Goal: Transaction & Acquisition: Purchase product/service

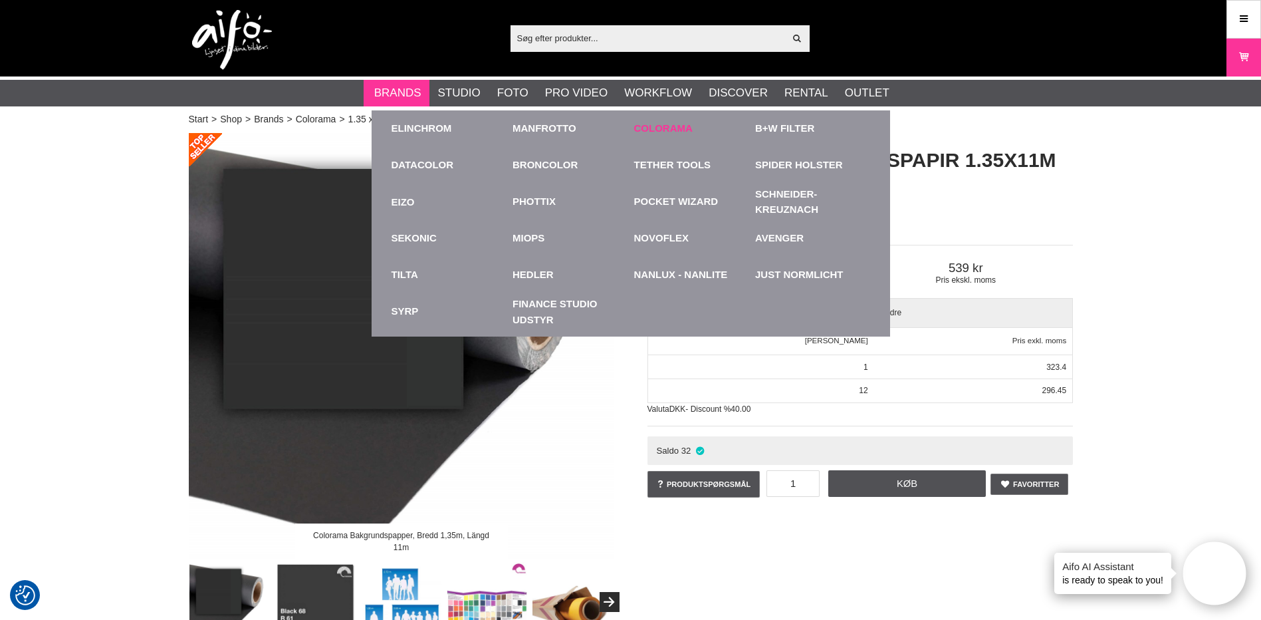
click at [669, 130] on link "Colorama" at bounding box center [663, 128] width 59 height 15
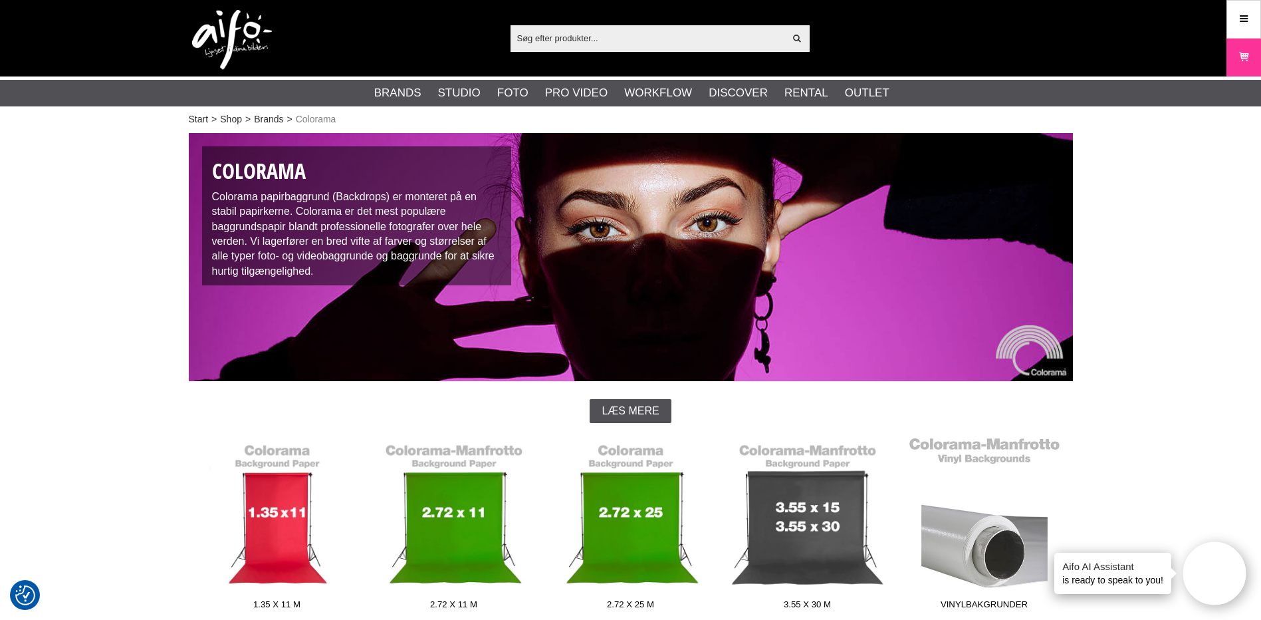
click at [970, 531] on link "Vinylbakgrunder" at bounding box center [984, 526] width 177 height 180
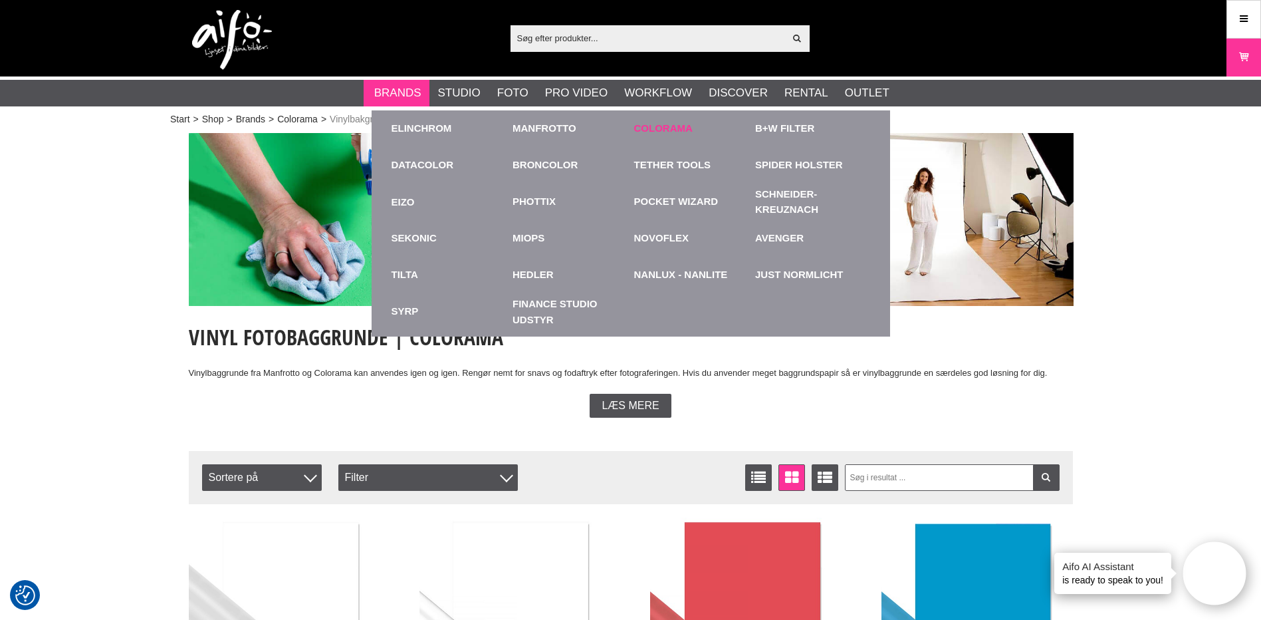
click at [646, 128] on link "Colorama" at bounding box center [663, 128] width 59 height 15
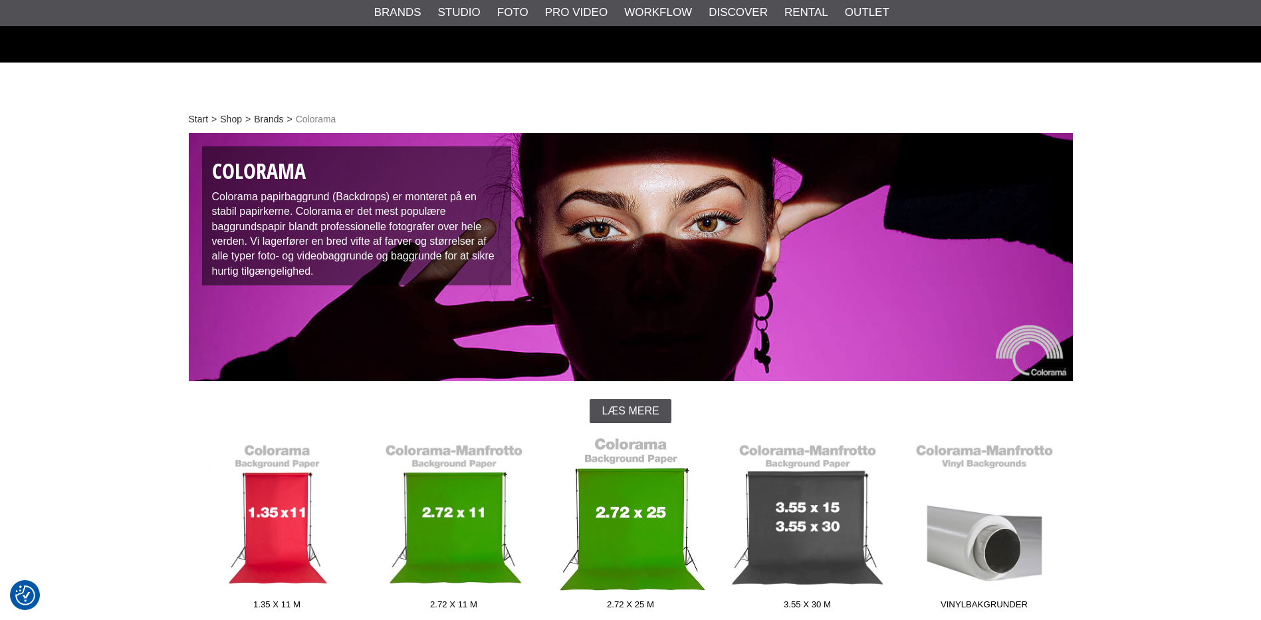
scroll to position [199, 0]
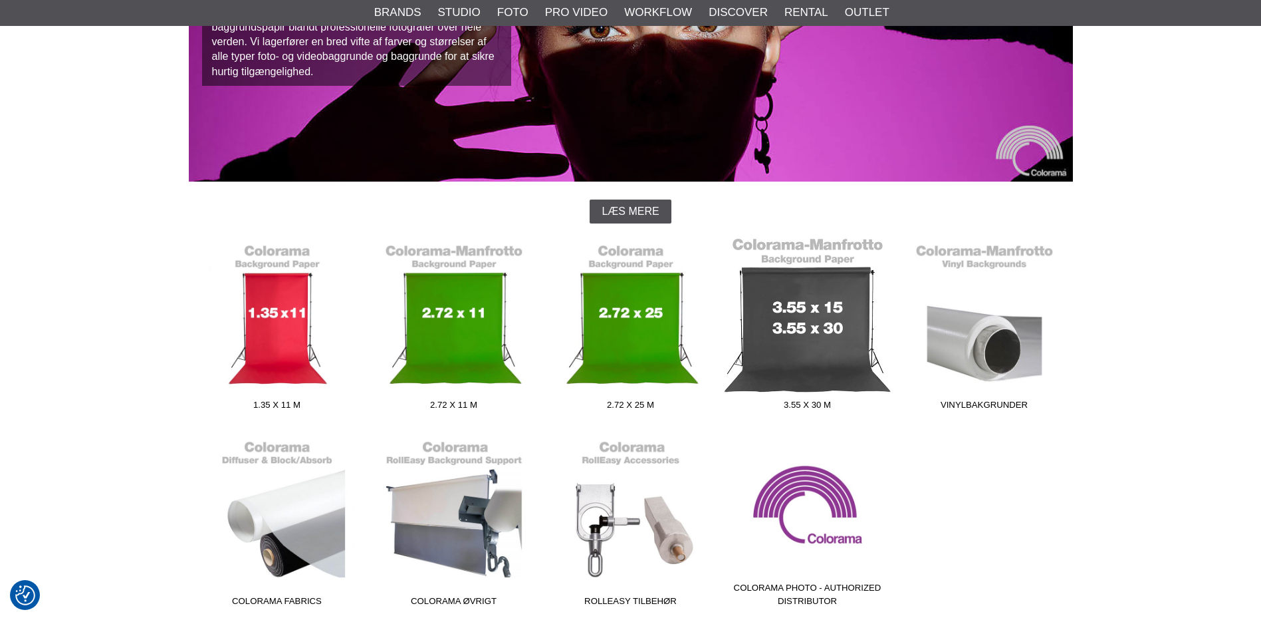
click at [767, 317] on link "3.55 x 30 m" at bounding box center [808, 327] width 177 height 180
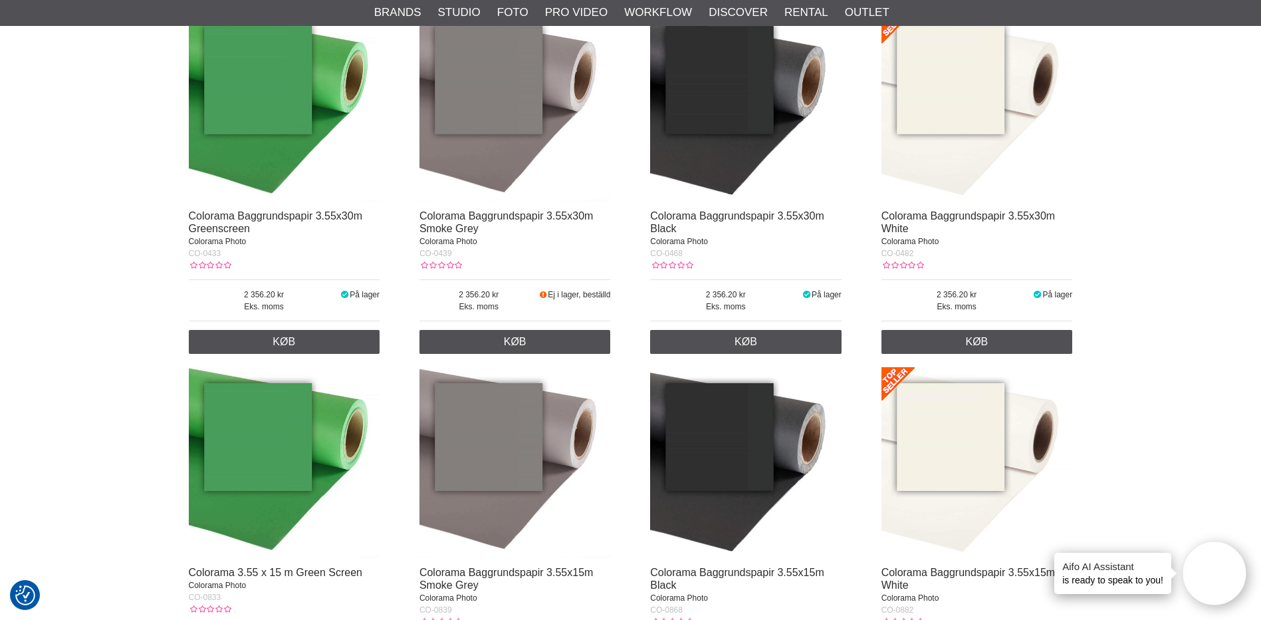
scroll to position [485, 0]
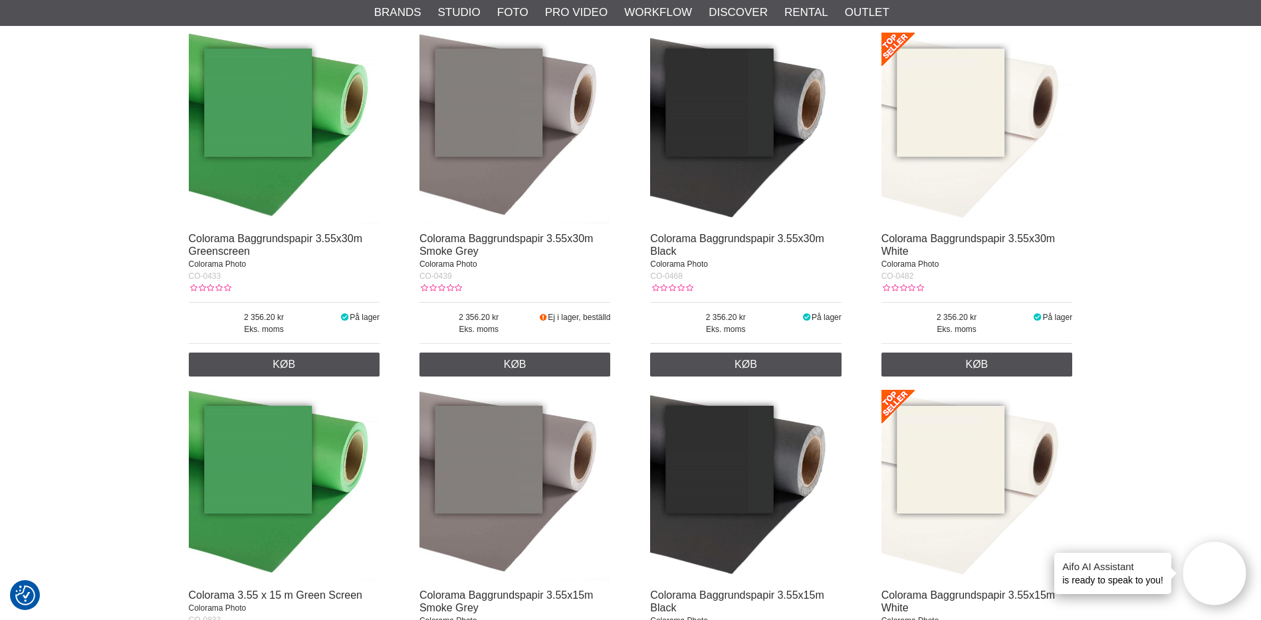
click at [924, 175] on img at bounding box center [978, 129] width 192 height 192
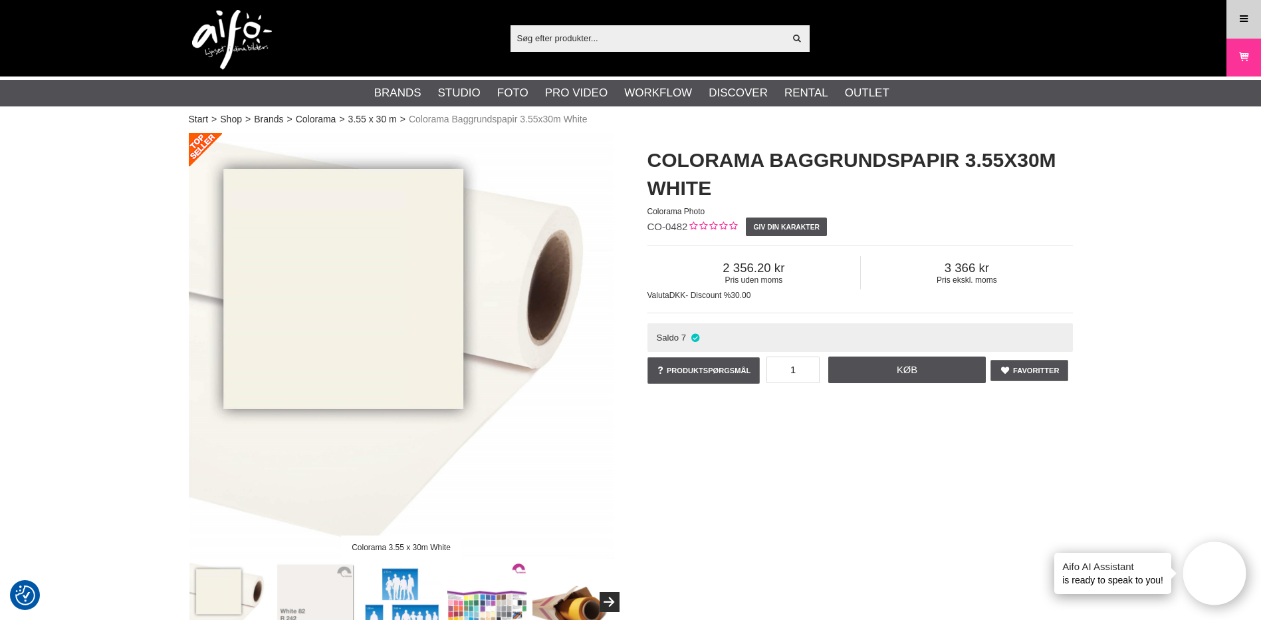
click at [1243, 21] on icon at bounding box center [1244, 19] width 12 height 15
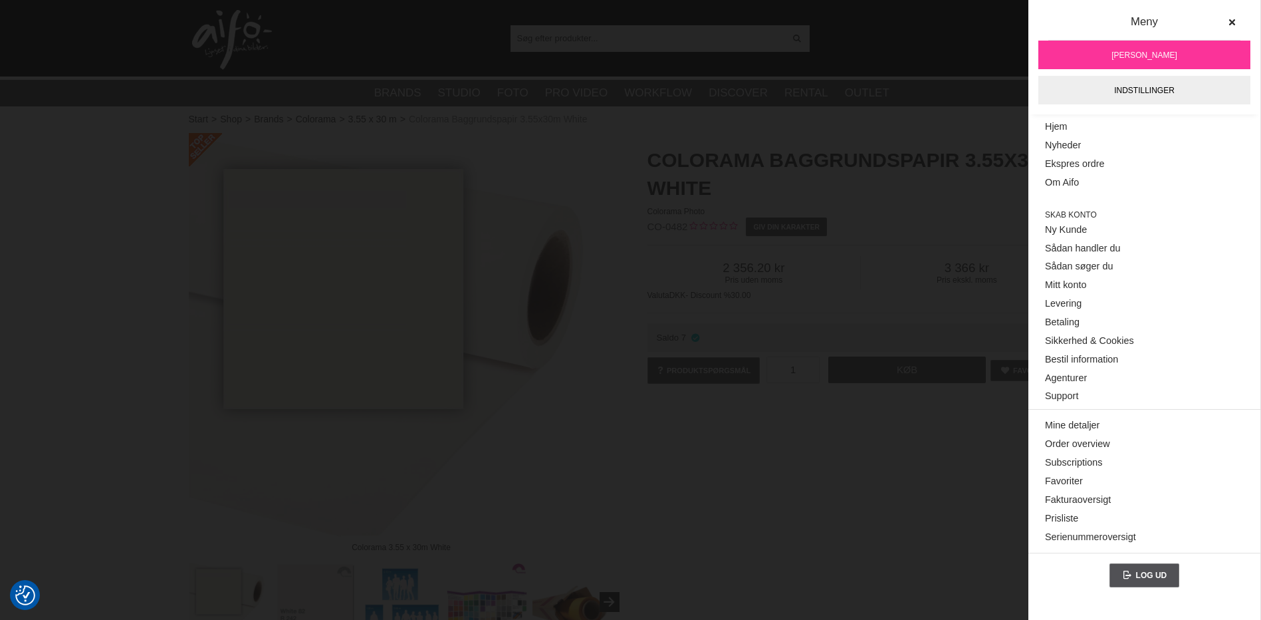
click at [832, 180] on h1 "Colorama Baggrundspapir 3.55x30m White" at bounding box center [861, 174] width 426 height 56
click at [833, 181] on h1 "Colorama Baggrundspapir 3.55x30m White" at bounding box center [861, 174] width 426 height 56
click at [787, 491] on div "Colorama 3.55 x 30m White Colorama Baggrundspapir 3.55x30m White Colorama Photo…" at bounding box center [631, 387] width 918 height 509
click at [1166, 51] on span "[PERSON_NAME]" at bounding box center [1145, 55] width 66 height 12
click at [960, 196] on h1 "Colorama Baggrundspapir 3.55x30m White" at bounding box center [861, 174] width 426 height 56
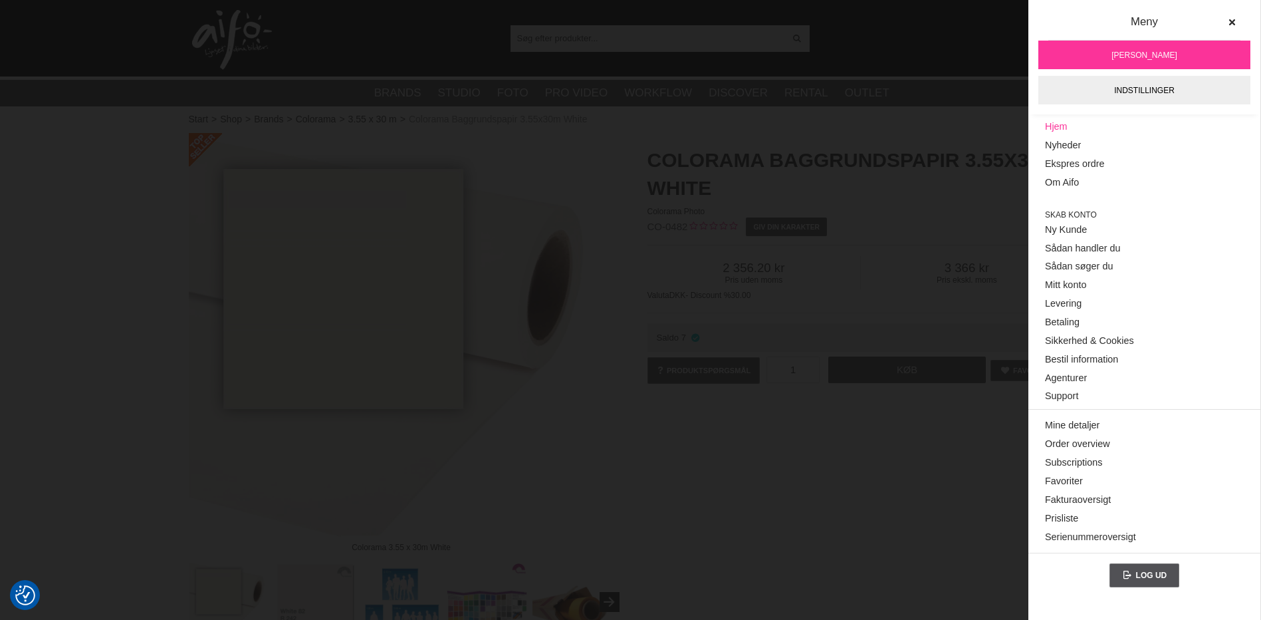
click at [1069, 129] on link "Hjem" at bounding box center [1144, 127] width 199 height 19
click at [1059, 128] on link "Hjem" at bounding box center [1144, 127] width 199 height 19
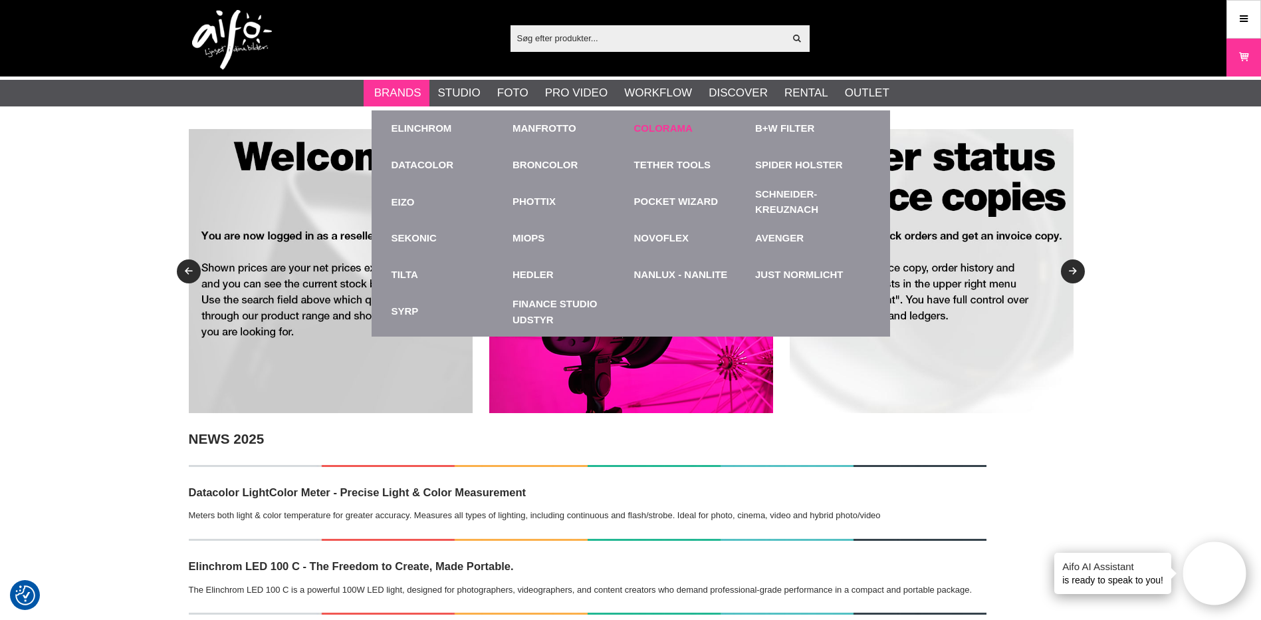
click at [668, 130] on link "Colorama" at bounding box center [663, 128] width 59 height 15
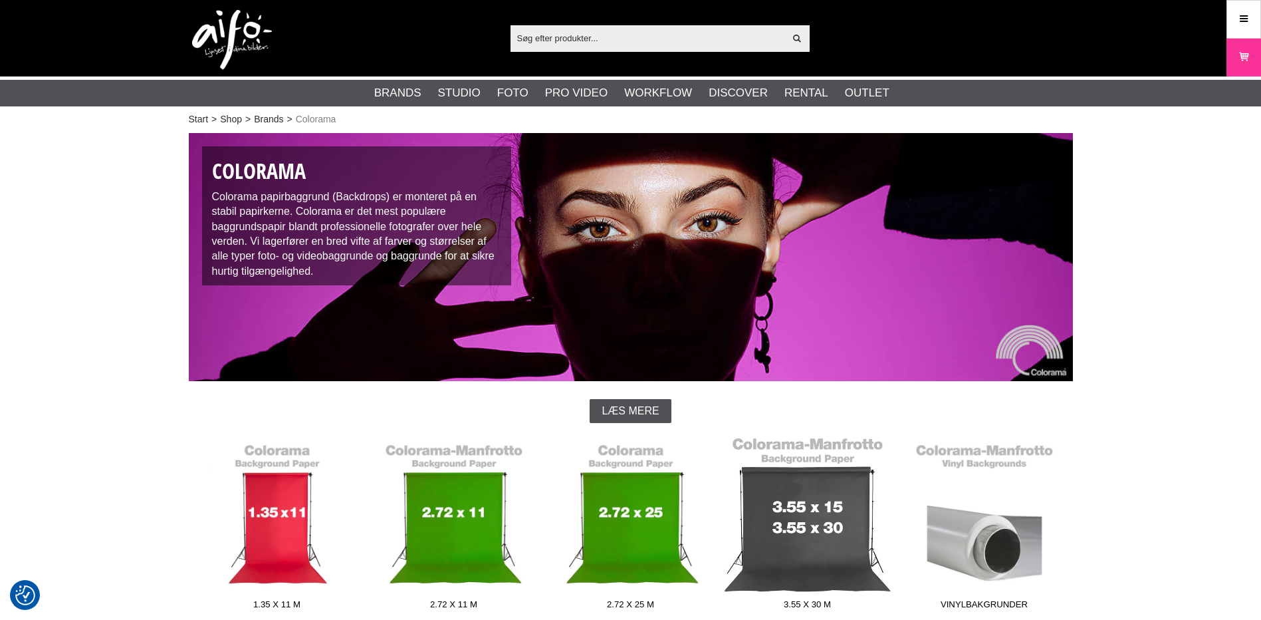
click at [820, 507] on link "3.55 x 30 m" at bounding box center [808, 526] width 177 height 180
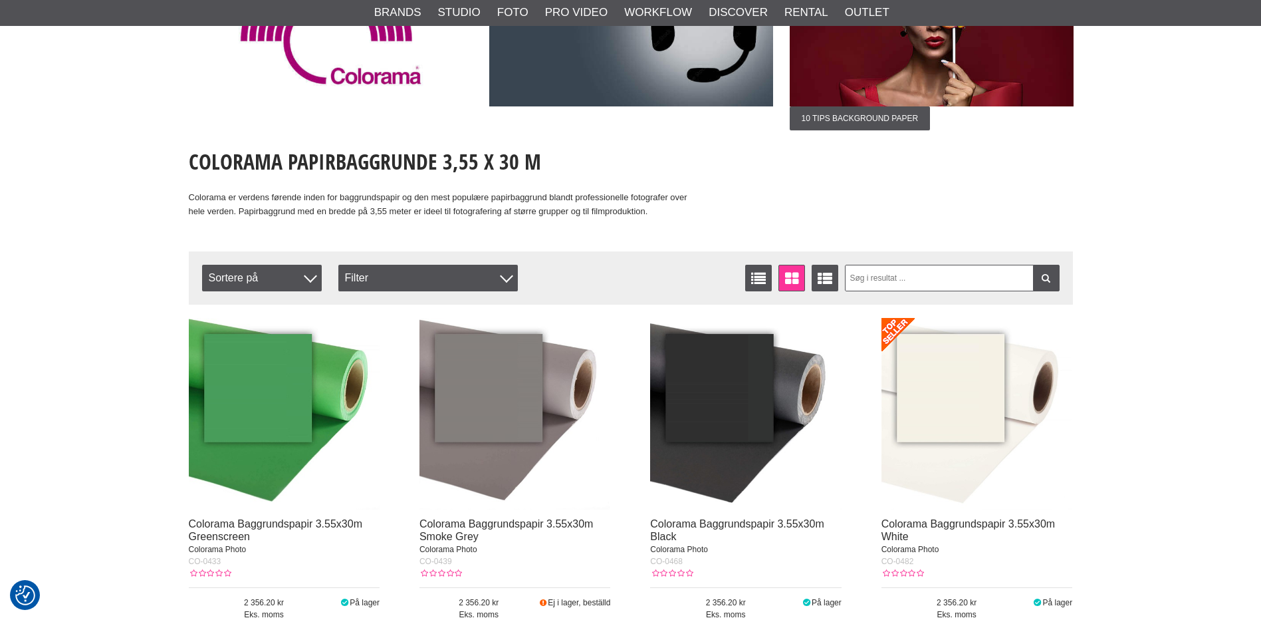
scroll to position [377, 0]
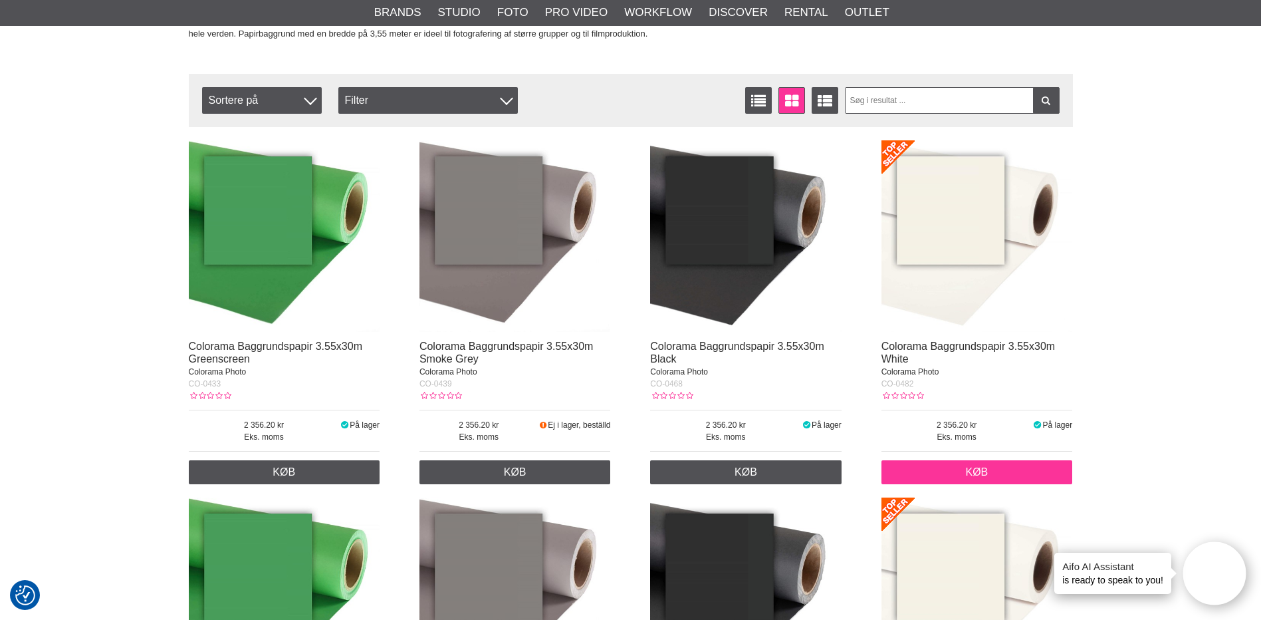
click at [950, 469] on link "Køb" at bounding box center [978, 472] width 192 height 24
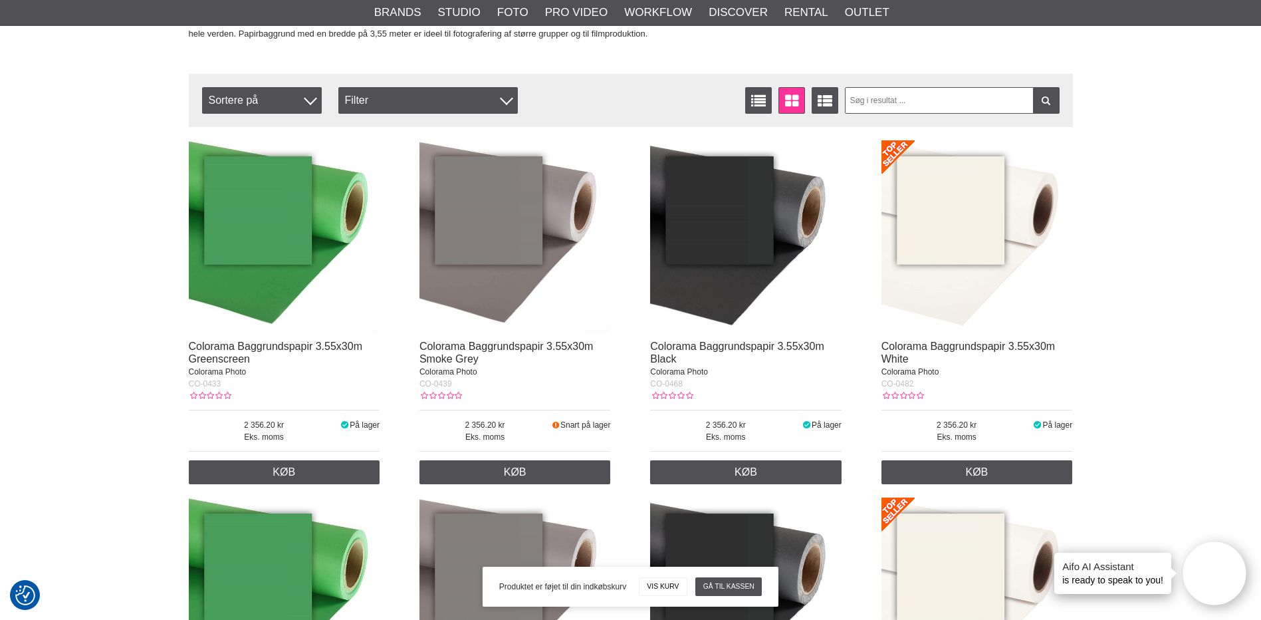
scroll to position [0, 0]
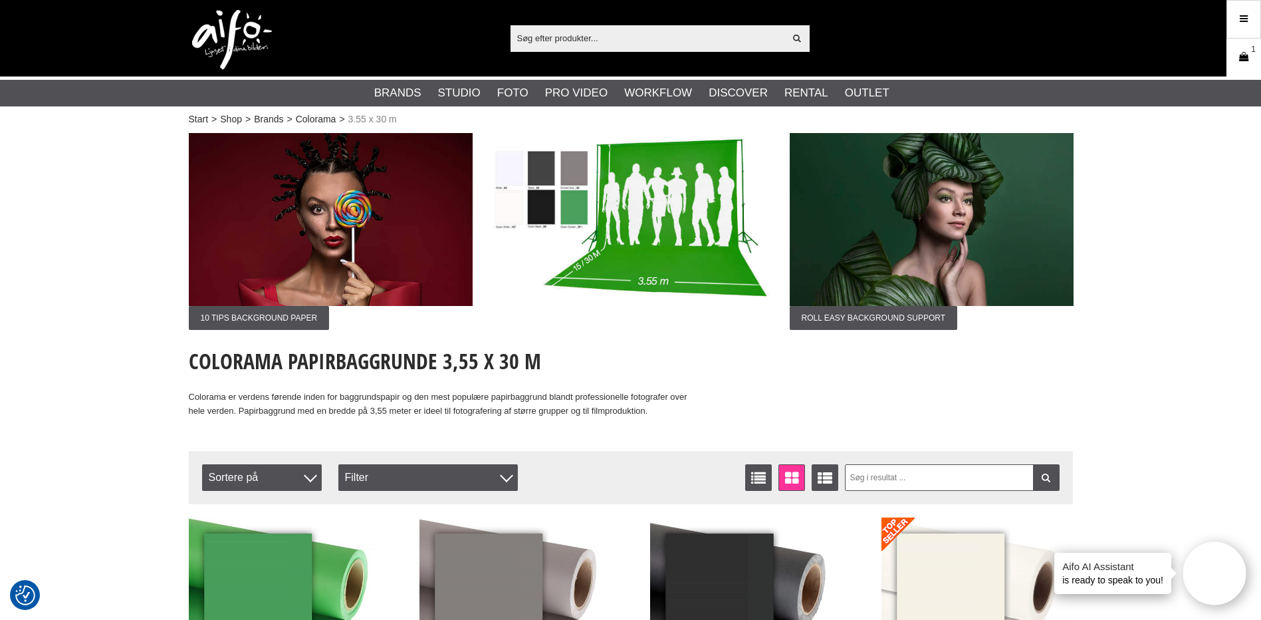
click at [1248, 61] on icon at bounding box center [1244, 57] width 13 height 15
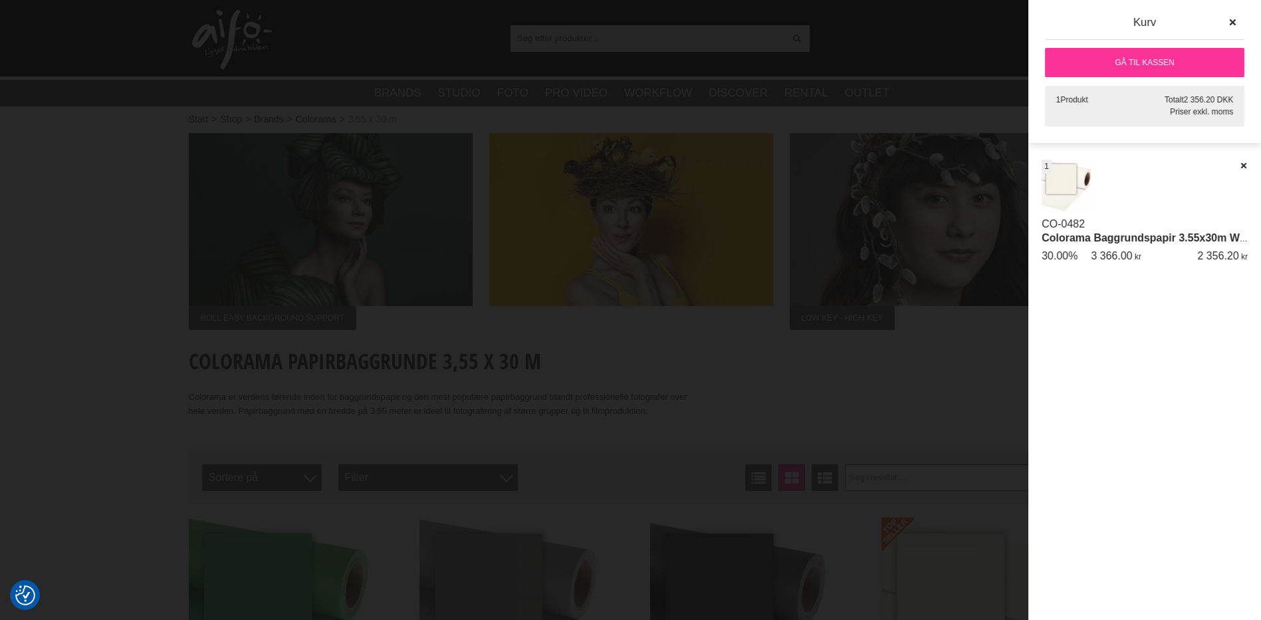
click at [1127, 66] on link "Gå til kassen" at bounding box center [1144, 62] width 199 height 29
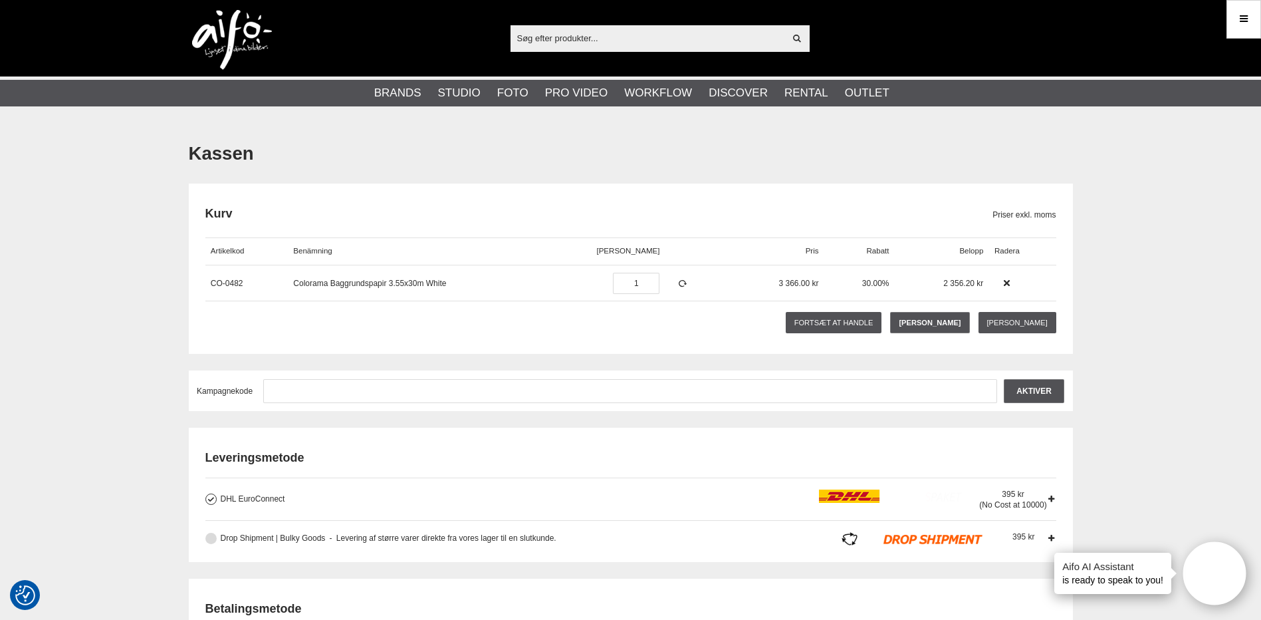
click at [217, 537] on label "Drop Shipment | Bulky Goods Levering af større varer direkte fra vores lager ti…" at bounding box center [632, 538] width 831 height 13
click at [0, 0] on input "Drop Shipment | Bulky Goods Levering af større varer direkte fra vores lager ti…" at bounding box center [0, 0] width 0 height 0
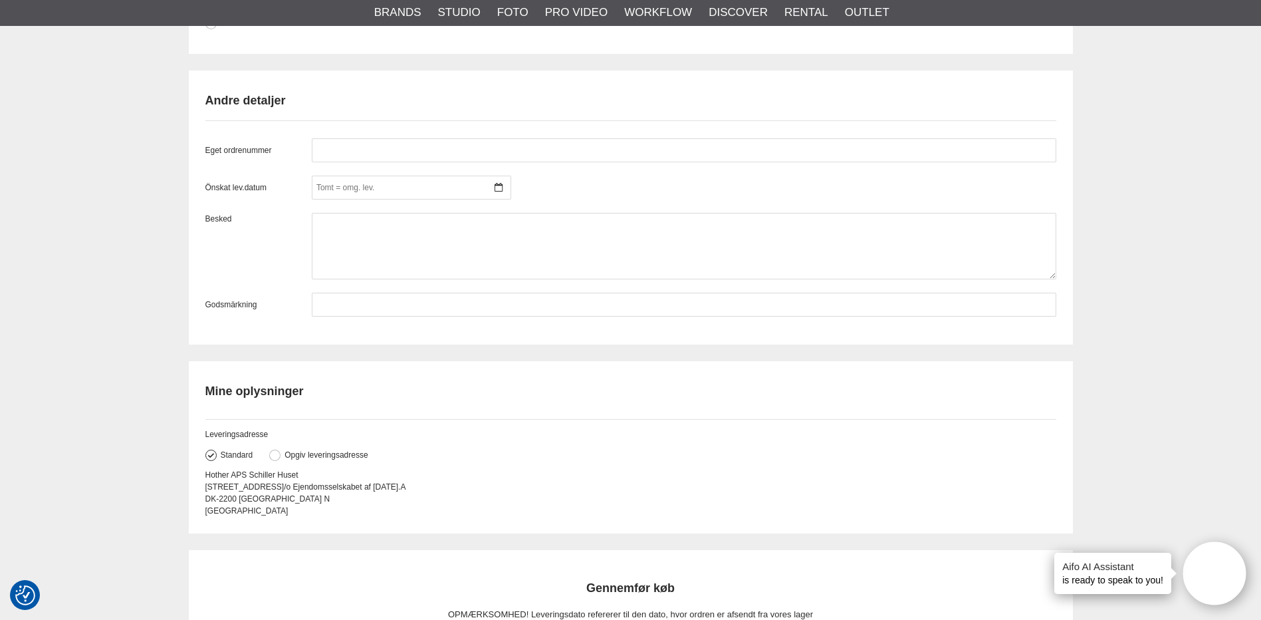
scroll to position [1065, 0]
click at [275, 452] on button at bounding box center [274, 451] width 11 height 11
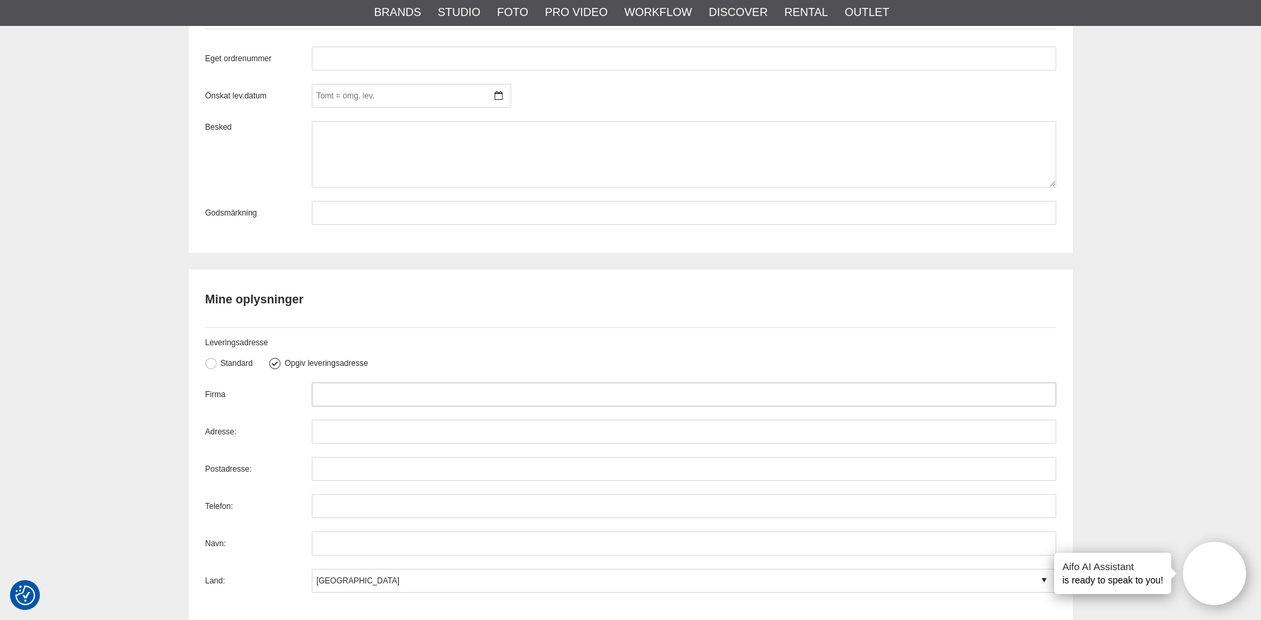
scroll to position [1153, 0]
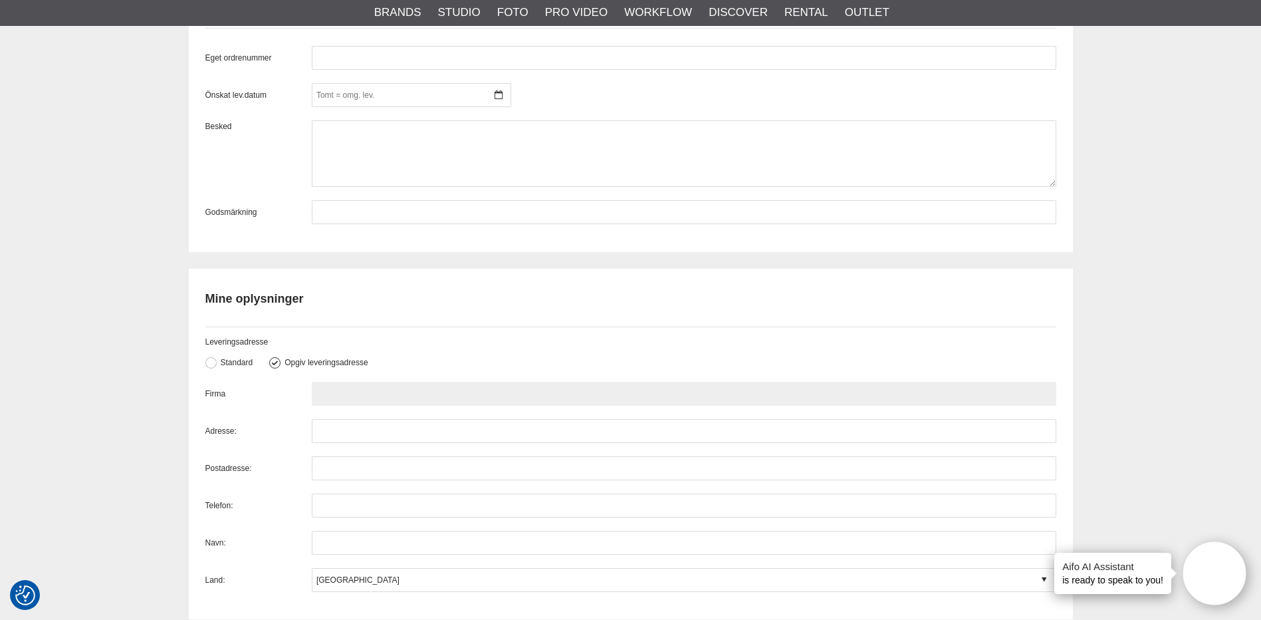
click at [360, 388] on input "text" at bounding box center [684, 394] width 745 height 24
paste input "[PERSON_NAME] Wollesen, Design Classique, Ved [STREET_ADDRESS], [PHONE_NUMBER]"
drag, startPoint x: 318, startPoint y: 393, endPoint x: 397, endPoint y: 396, distance: 79.2
click at [397, 396] on input "[PERSON_NAME] Wollesen, Design Classique, Ved [STREET_ADDRESS], [PHONE_NUMBER]" at bounding box center [684, 394] width 745 height 24
type input ", Design Classique, Ved [STREET_ADDRESS], [PHONE_NUMBER]"
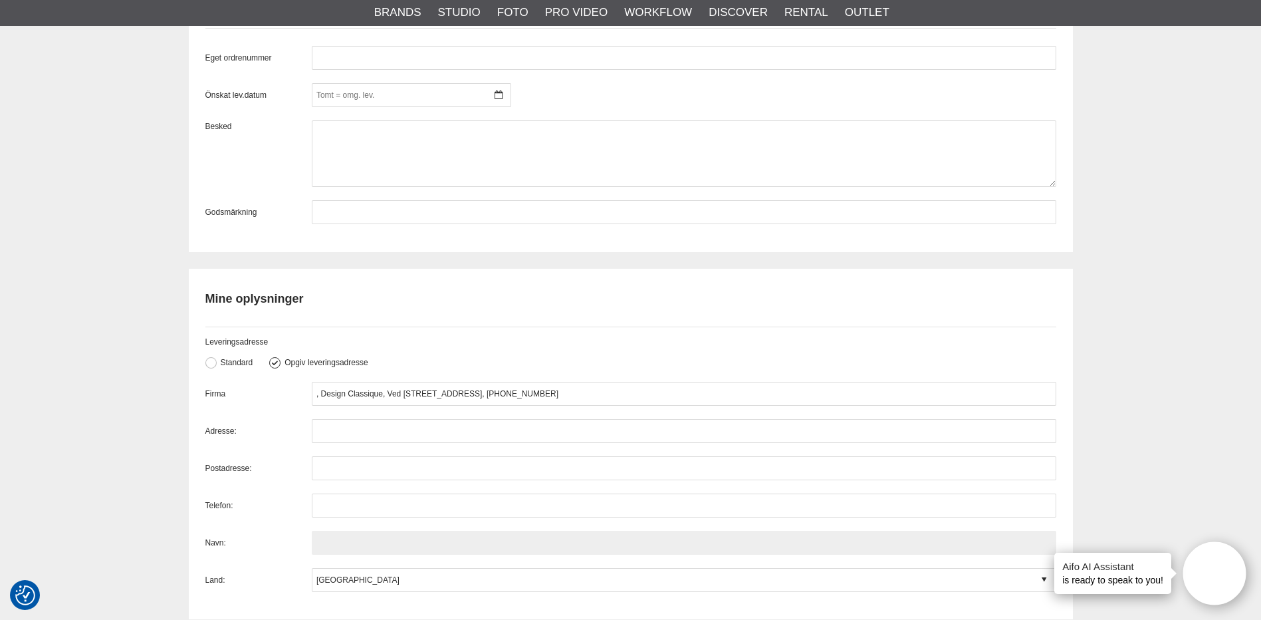
click at [336, 544] on input "text" at bounding box center [684, 543] width 745 height 24
paste input "[PERSON_NAME] Wollesen"
type input "[PERSON_NAME] Wollesen"
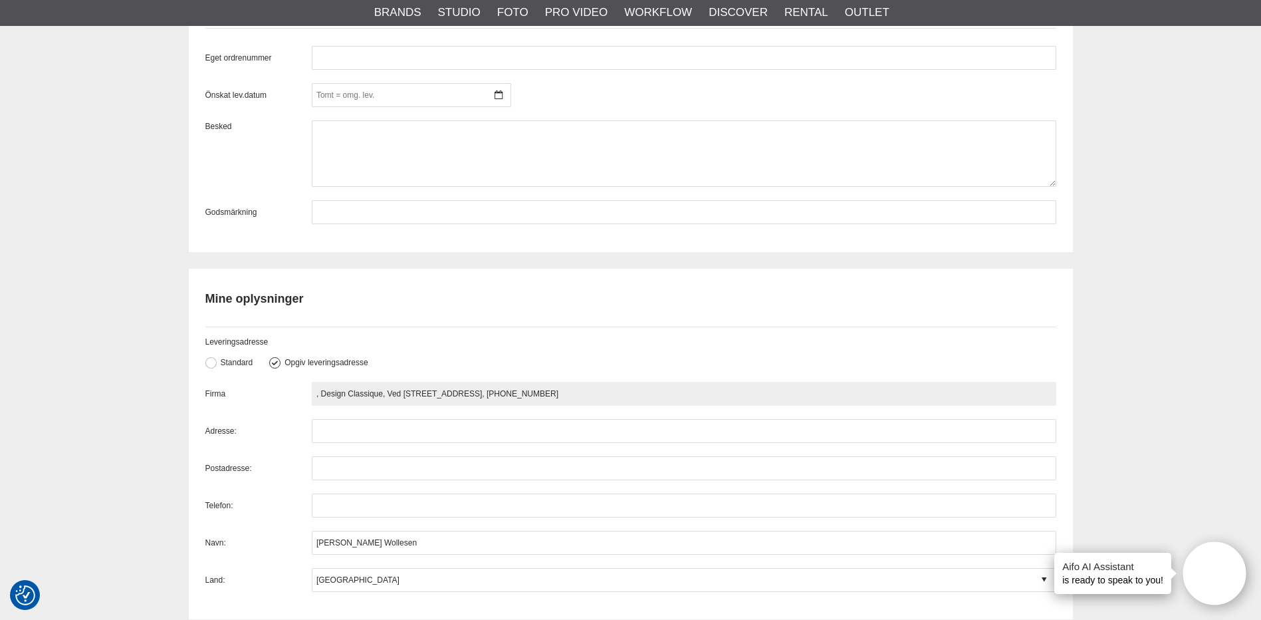
drag, startPoint x: 313, startPoint y: 393, endPoint x: 320, endPoint y: 399, distance: 8.9
click at [320, 399] on input ", Design Classique, Ved [STREET_ADDRESS], [PHONE_NUMBER]" at bounding box center [684, 394] width 745 height 24
drag, startPoint x: 384, startPoint y: 389, endPoint x: 425, endPoint y: 394, distance: 40.9
click at [425, 394] on input "Design Classique, Ved [STREET_ADDRESS], [PHONE_NUMBER]" at bounding box center [684, 394] width 745 height 24
type input "Design Classique, , 6630 Rødding, [GEOGRAPHIC_DATA], [PHONE_NUMBER]"
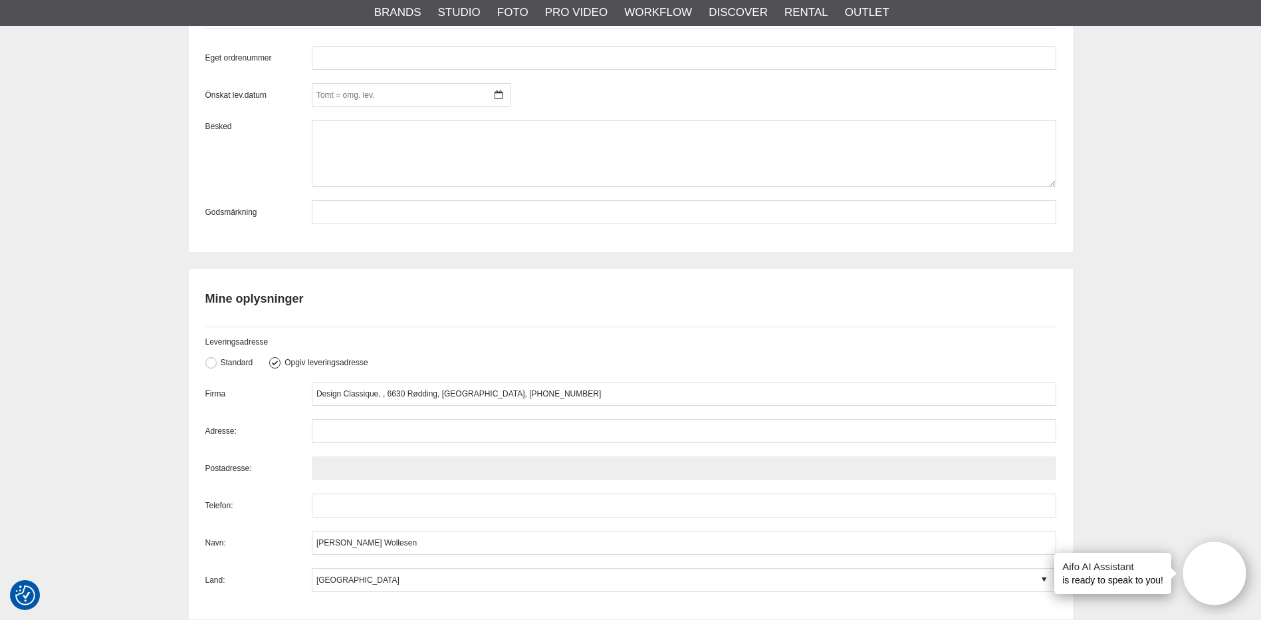
click at [346, 473] on input "text" at bounding box center [684, 468] width 745 height 24
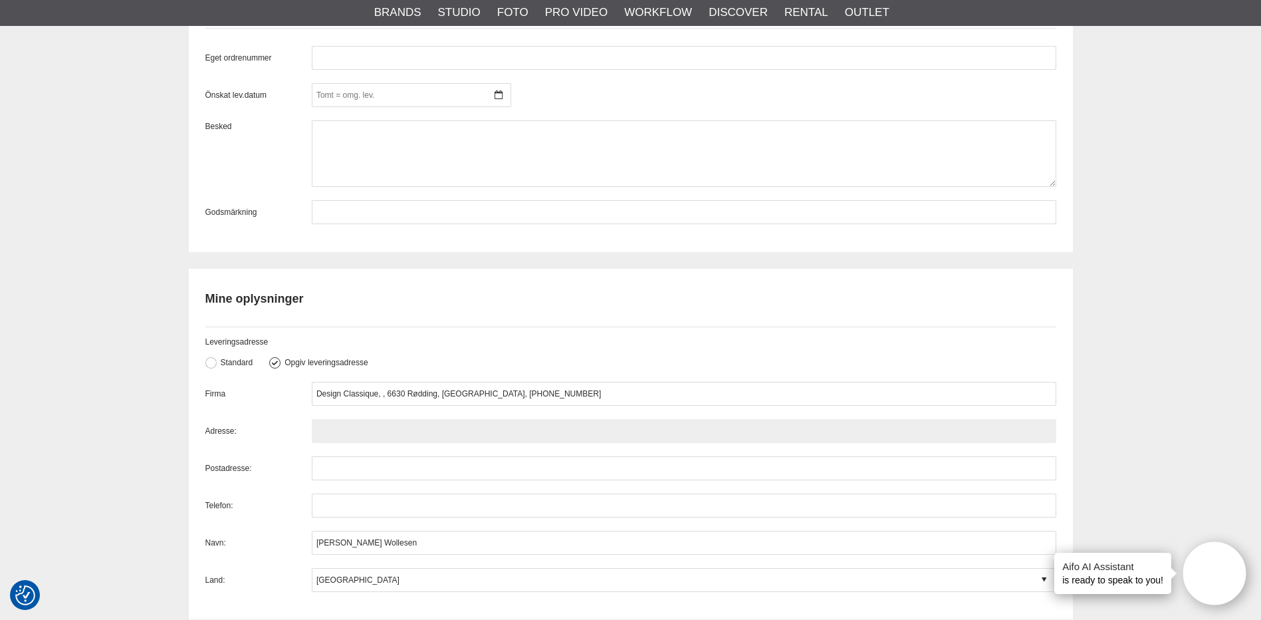
drag, startPoint x: 346, startPoint y: 473, endPoint x: 332, endPoint y: 429, distance: 46.1
click at [332, 429] on input "text" at bounding box center [684, 431] width 745 height 24
paste input "Ved Søen 1"
type input "Ved Søen 1"
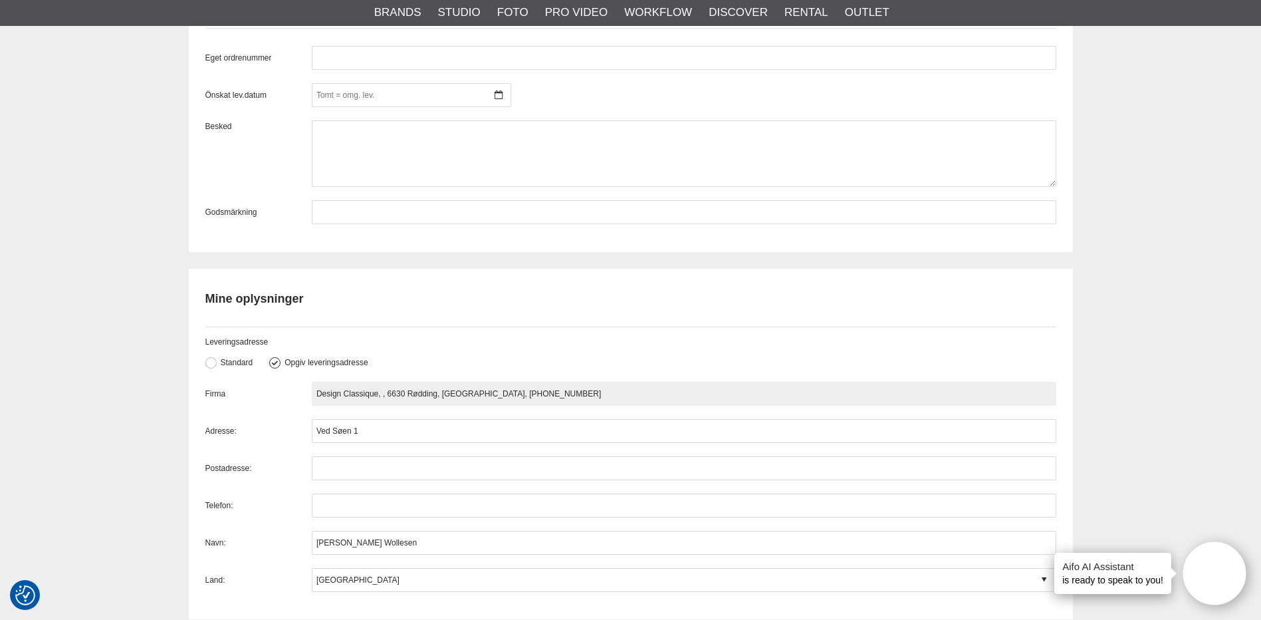
drag, startPoint x: 389, startPoint y: 392, endPoint x: 432, endPoint y: 393, distance: 42.6
click at [437, 393] on input "Design Classique, , 6630 Rødding, [GEOGRAPHIC_DATA], [PHONE_NUMBER]" at bounding box center [684, 394] width 745 height 24
type input "Design Classique, , , [GEOGRAPHIC_DATA], [PHONE_NUMBER]"
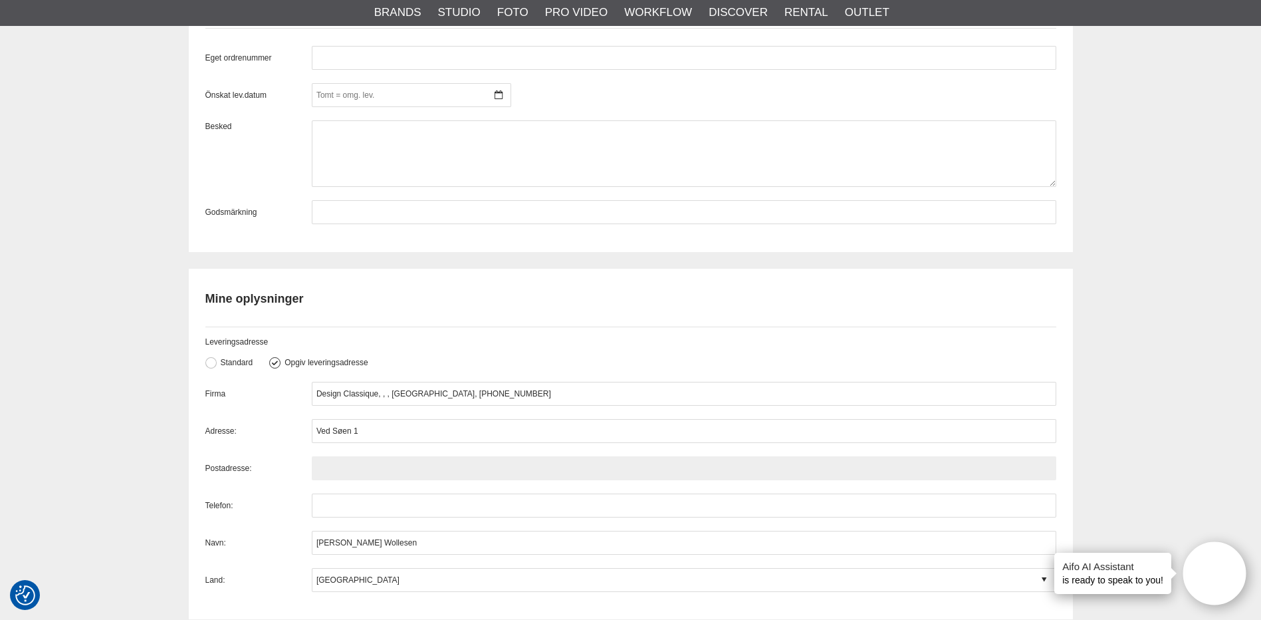
click at [330, 470] on input "text" at bounding box center [684, 468] width 745 height 24
paste input "6630 Rødding"
type input "6630 Rødding"
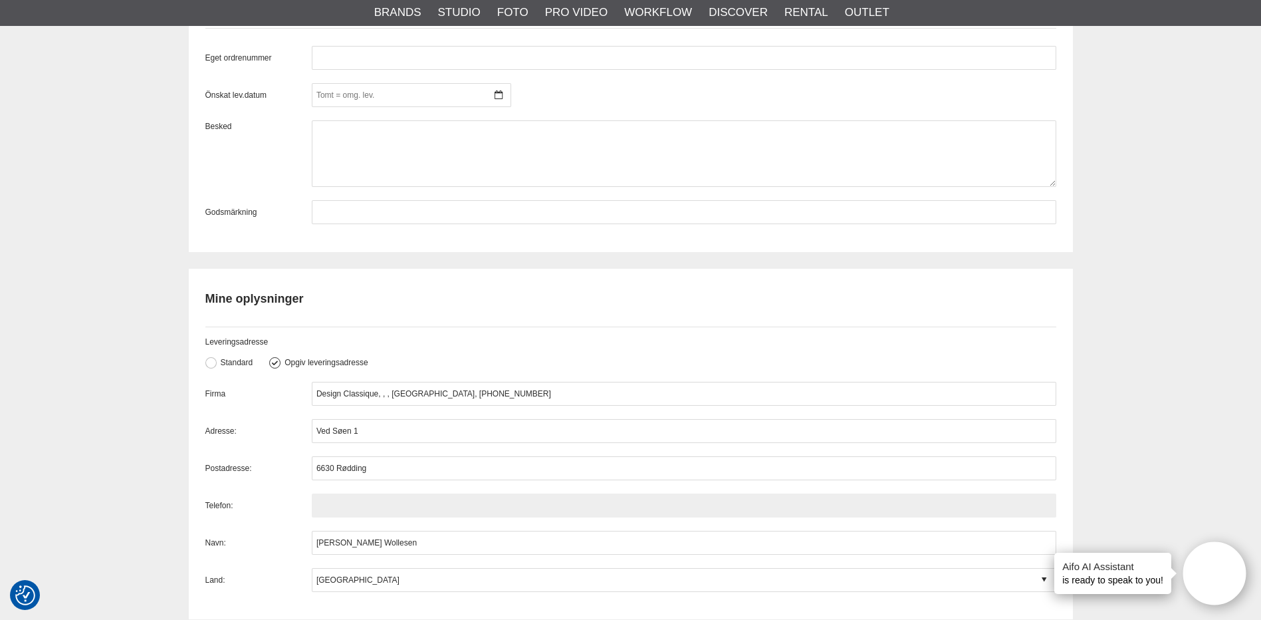
click at [361, 513] on input "text" at bounding box center [684, 505] width 745 height 24
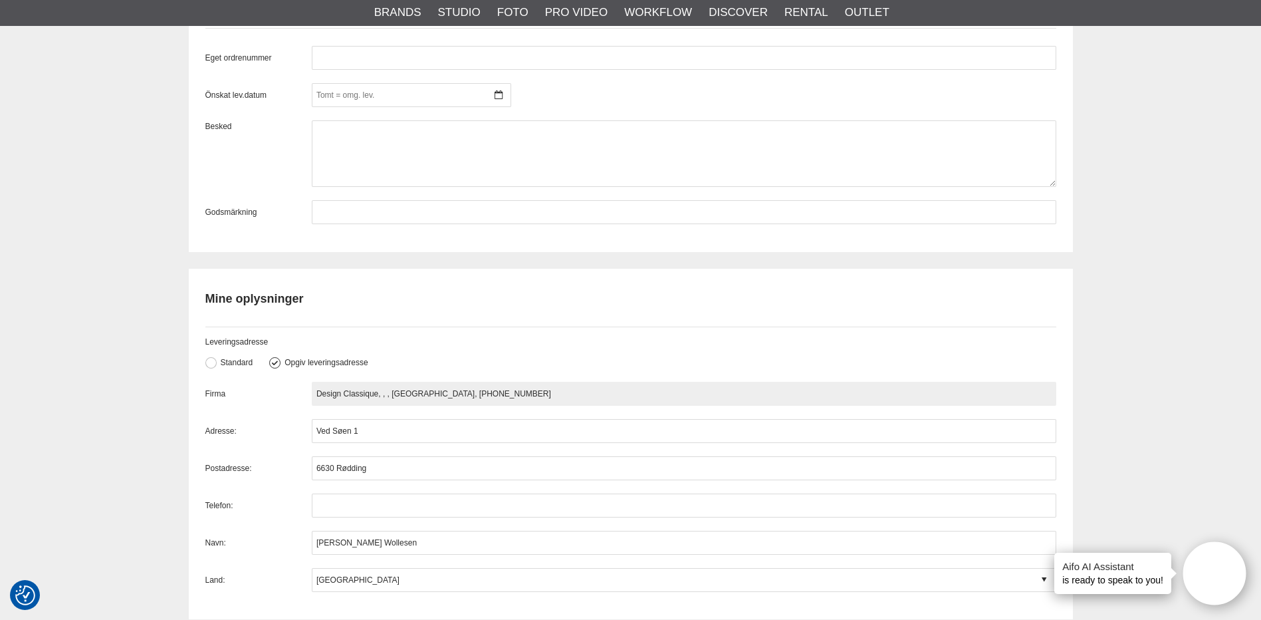
drag, startPoint x: 487, startPoint y: 390, endPoint x: 442, endPoint y: 392, distance: 44.6
click at [442, 392] on input "Design Classique, , , [GEOGRAPHIC_DATA], [PHONE_NUMBER]" at bounding box center [684, 394] width 745 height 24
type input "Design Classique, , , [GEOGRAPHIC_DATA], +45"
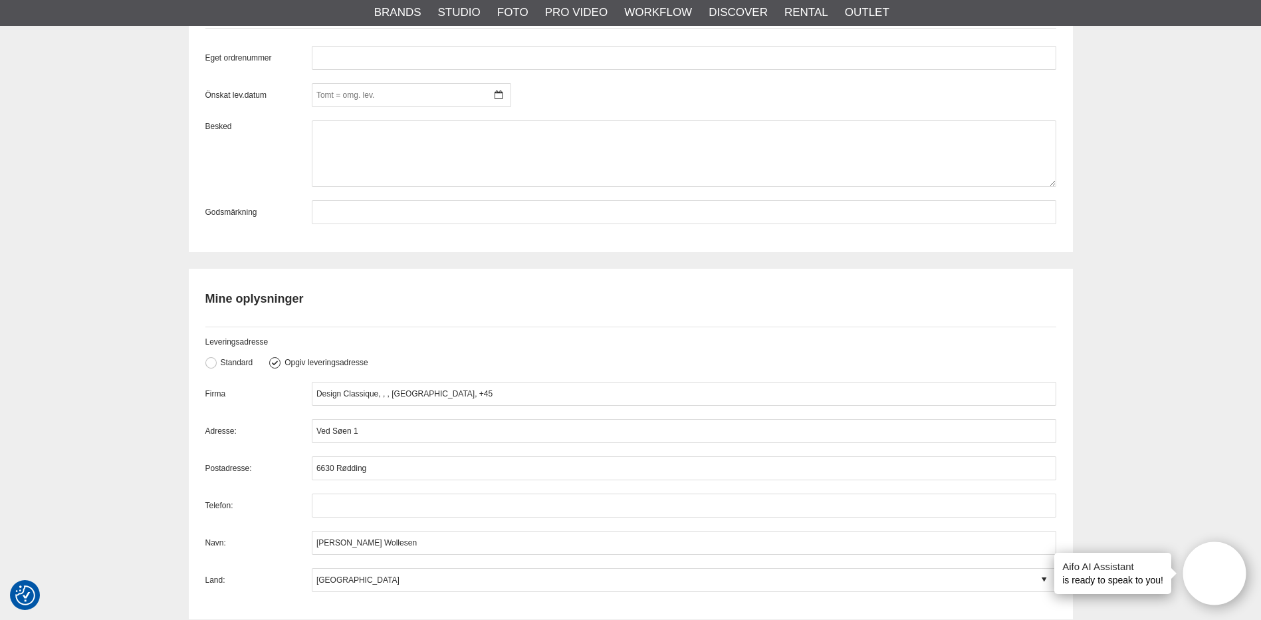
click at [347, 491] on div "Firma Design Classique, , , [GEOGRAPHIC_DATA], +45 Adresse: Ved Søen 1 Postadre…" at bounding box center [630, 487] width 851 height 210
click at [346, 501] on input "text" at bounding box center [684, 505] width 745 height 24
paste input "74575960"
type input "74575960"
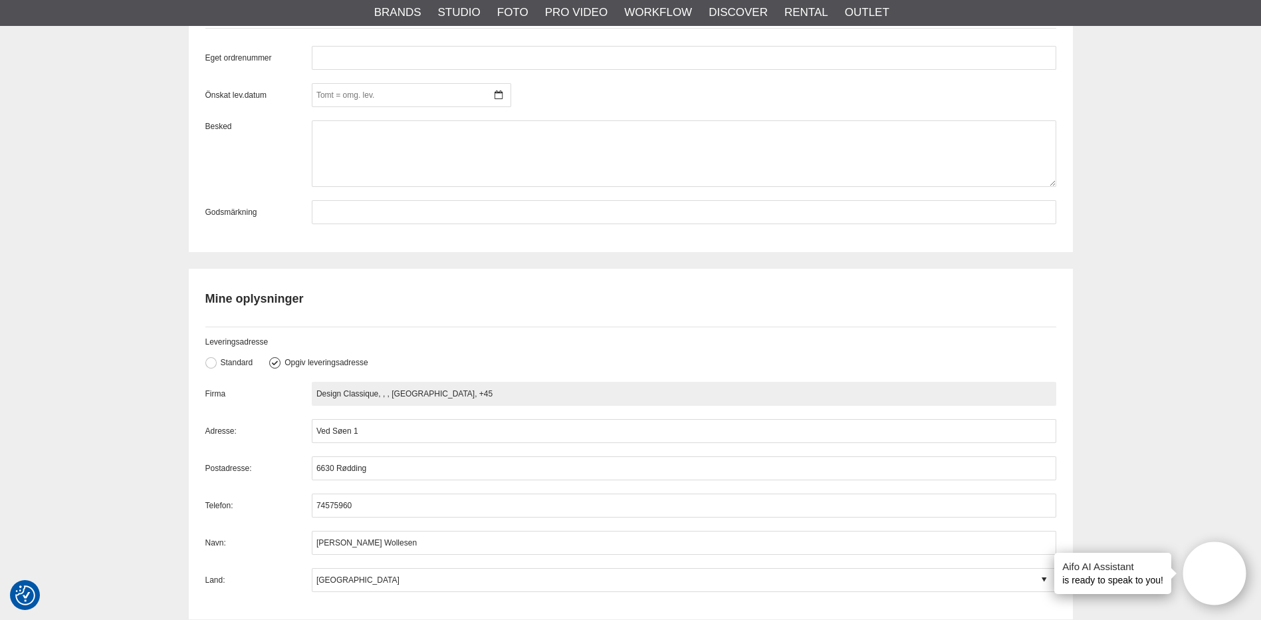
drag, startPoint x: 378, startPoint y: 394, endPoint x: 471, endPoint y: 393, distance: 92.4
click at [471, 393] on input "Design Classique, , , [GEOGRAPHIC_DATA], +45" at bounding box center [684, 394] width 745 height 24
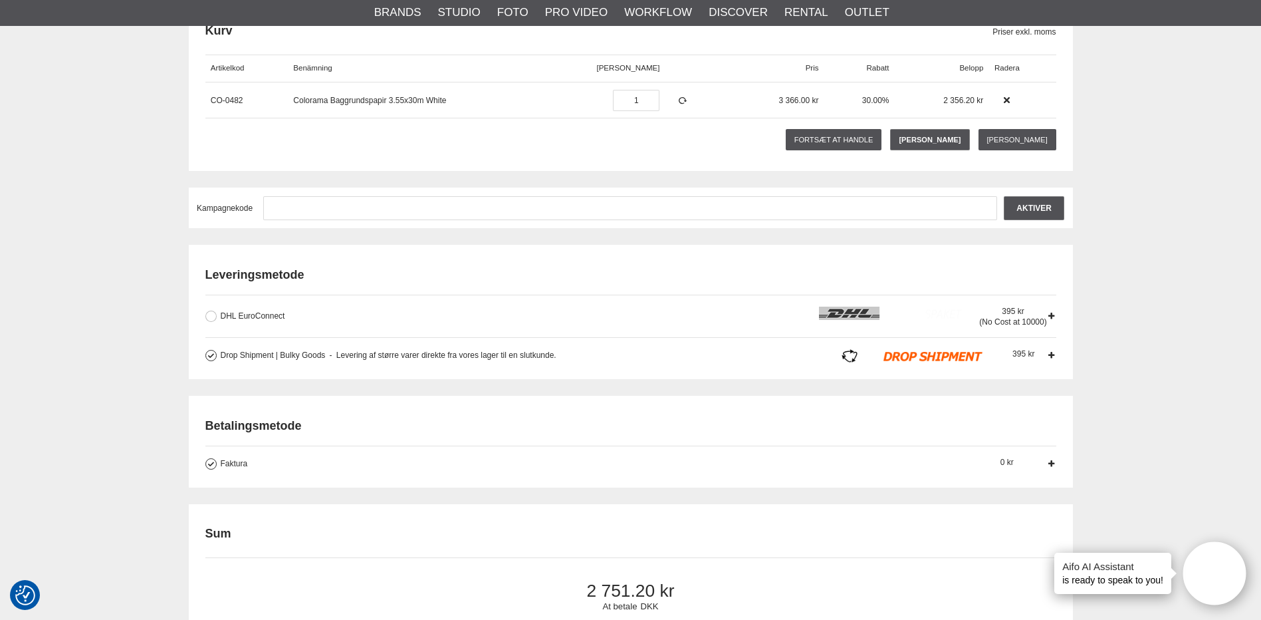
scroll to position [112, 0]
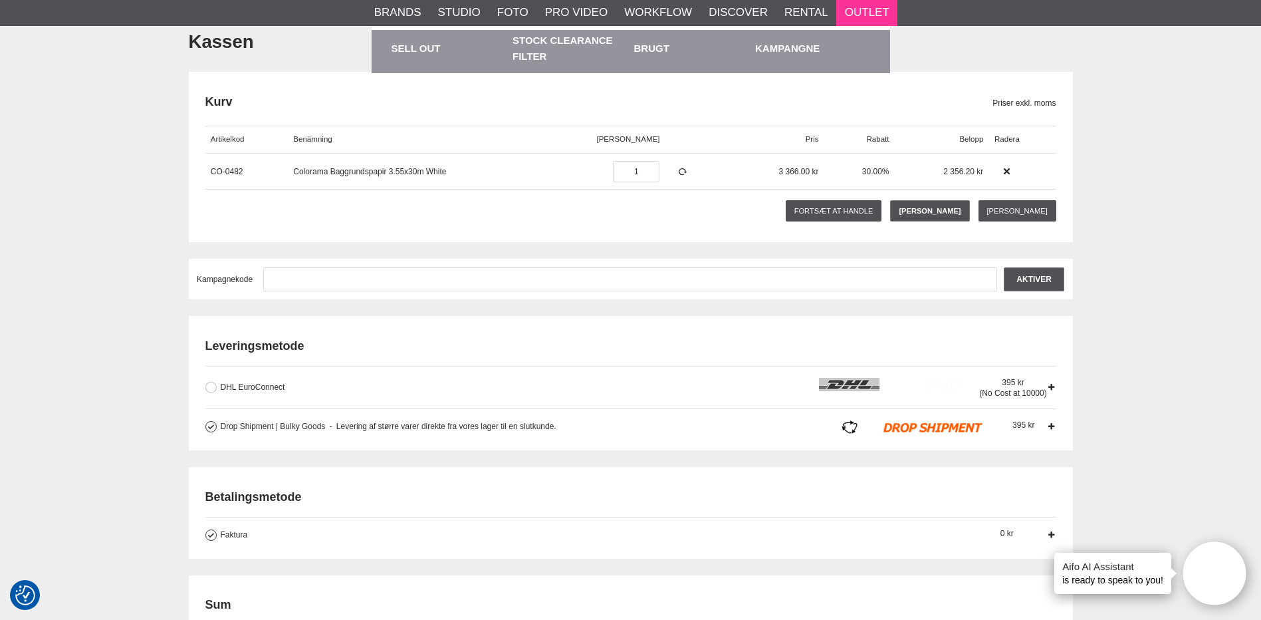
type input "Design Classique"
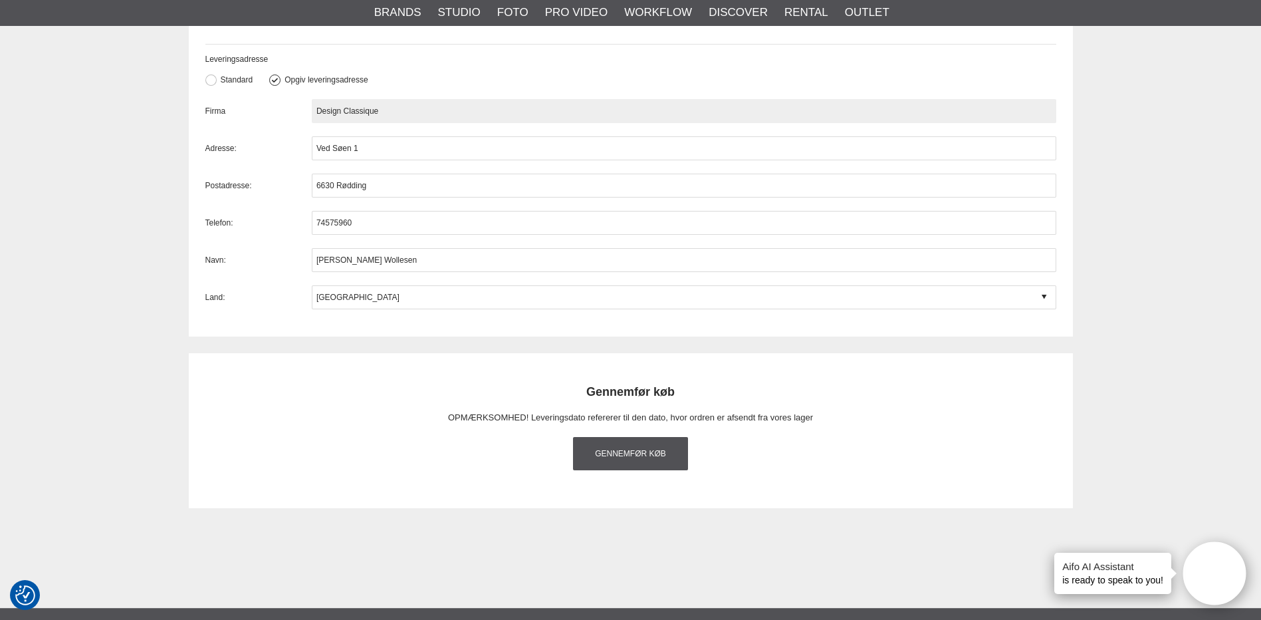
scroll to position [1448, 0]
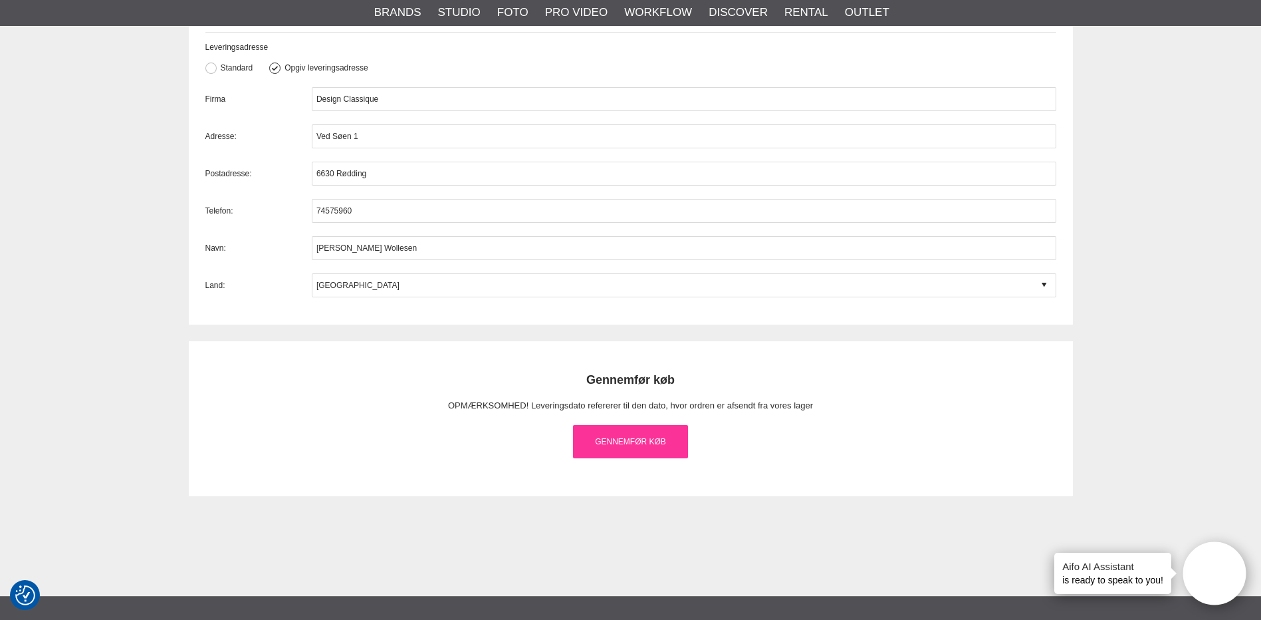
click at [628, 446] on link "Gennemfør køb" at bounding box center [631, 441] width 116 height 33
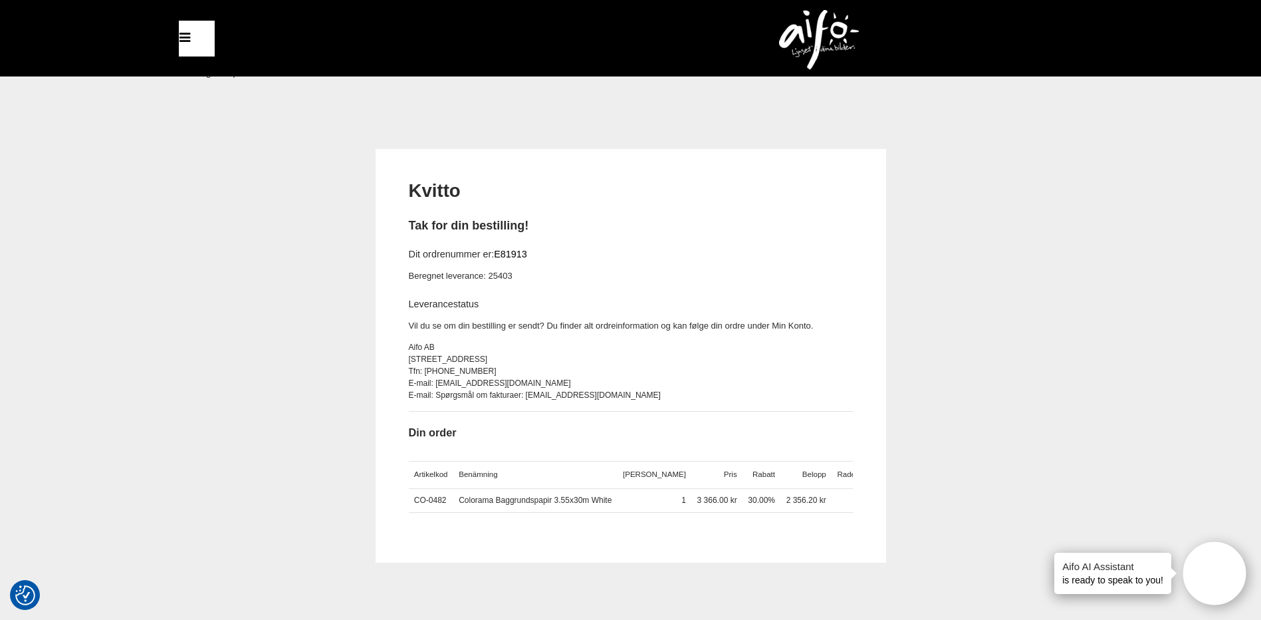
click at [510, 253] on link "E81913" at bounding box center [510, 254] width 33 height 11
